Goal: Task Accomplishment & Management: Use online tool/utility

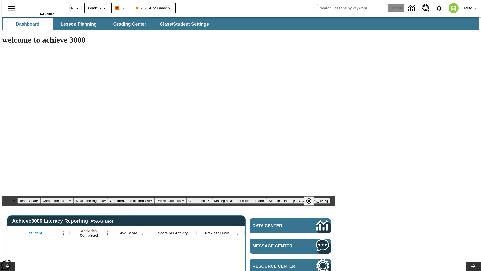
type input "-1"
click at [77, 24] on span "Lesson Planning" at bounding box center [79, 24] width 36 height 6
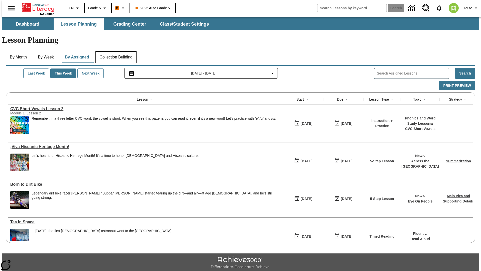
click at [115, 51] on button "Collection Building" at bounding box center [115, 57] width 41 height 12
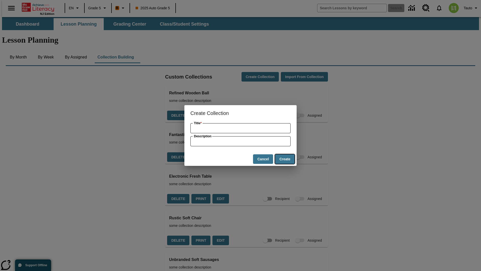
click at [285, 159] on button "Create" at bounding box center [285, 159] width 20 height 10
type input "Unbranded Concrete Bike"
type input "some collection description"
click at [285, 159] on button "Create" at bounding box center [285, 159] width 20 height 10
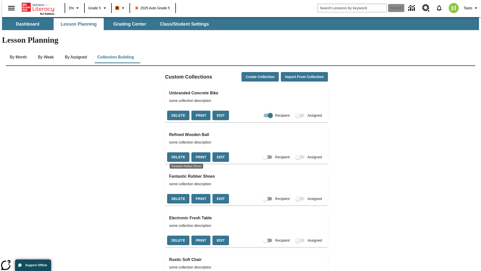
click at [262, 110] on input "Recipient" at bounding box center [270, 115] width 29 height 10
checkbox input "false"
click at [177, 110] on button "Delete" at bounding box center [178, 115] width 22 height 10
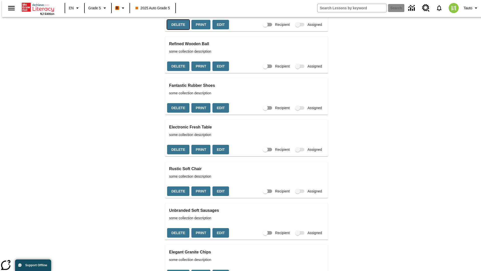
click at [199, 30] on button "Print" at bounding box center [200, 25] width 19 height 10
